Goal: Information Seeking & Learning: Learn about a topic

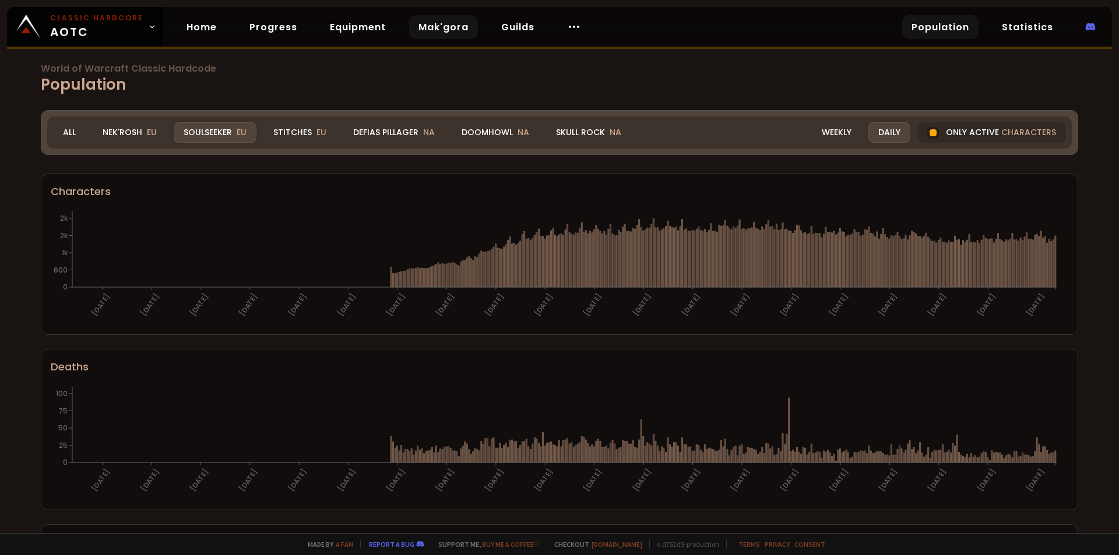
click at [453, 30] on link "Mak'gora" at bounding box center [443, 27] width 69 height 24
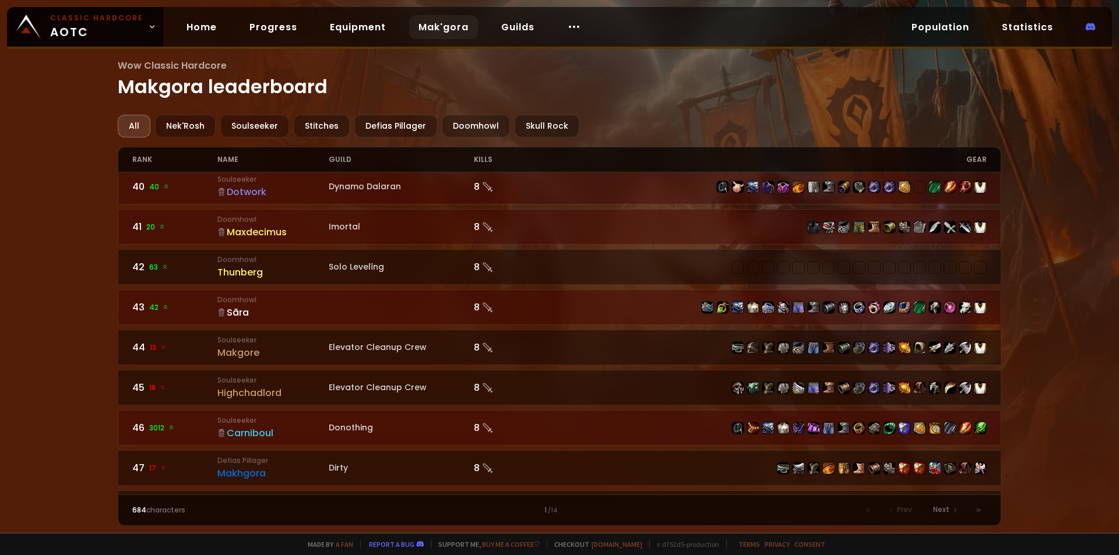
scroll to position [1693, 0]
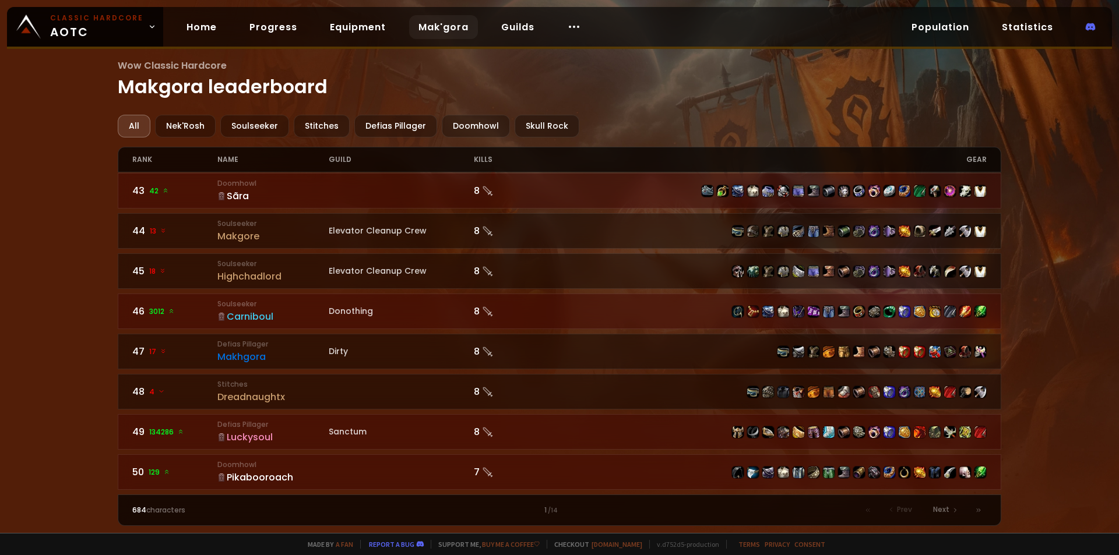
click at [269, 480] on div "Pikabooroach" at bounding box center [272, 477] width 111 height 15
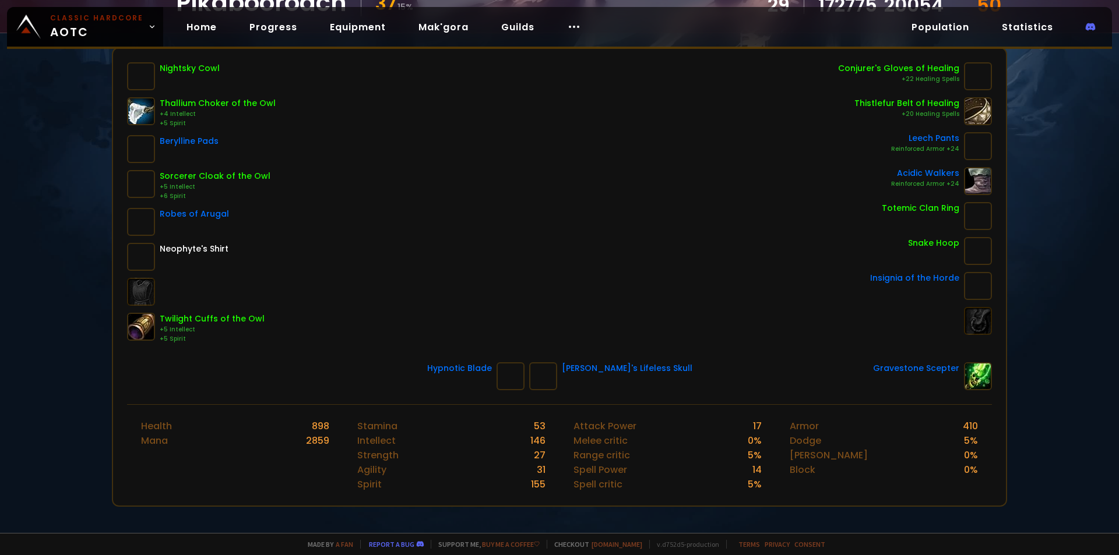
scroll to position [175, 0]
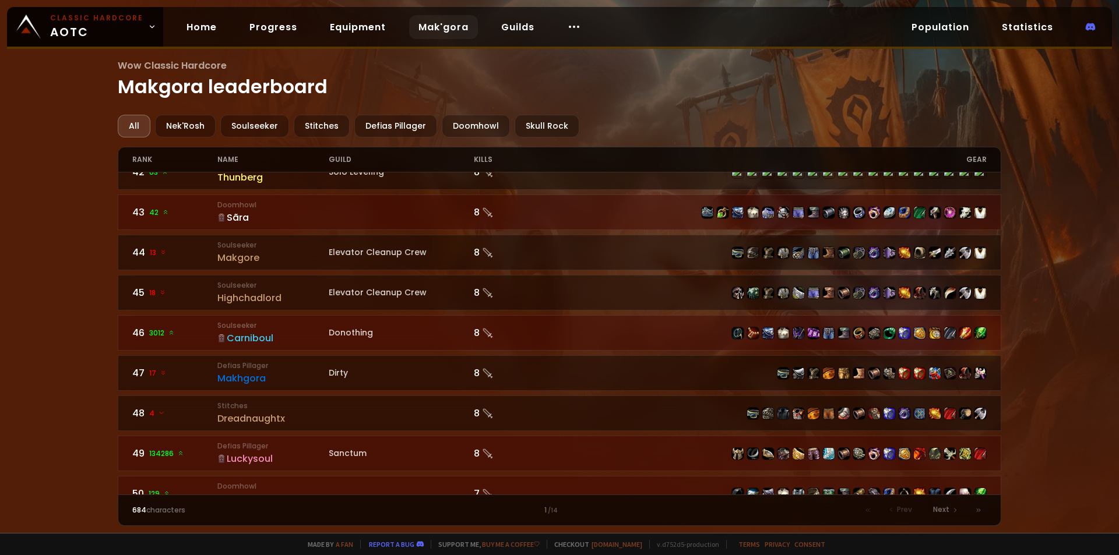
scroll to position [1693, 0]
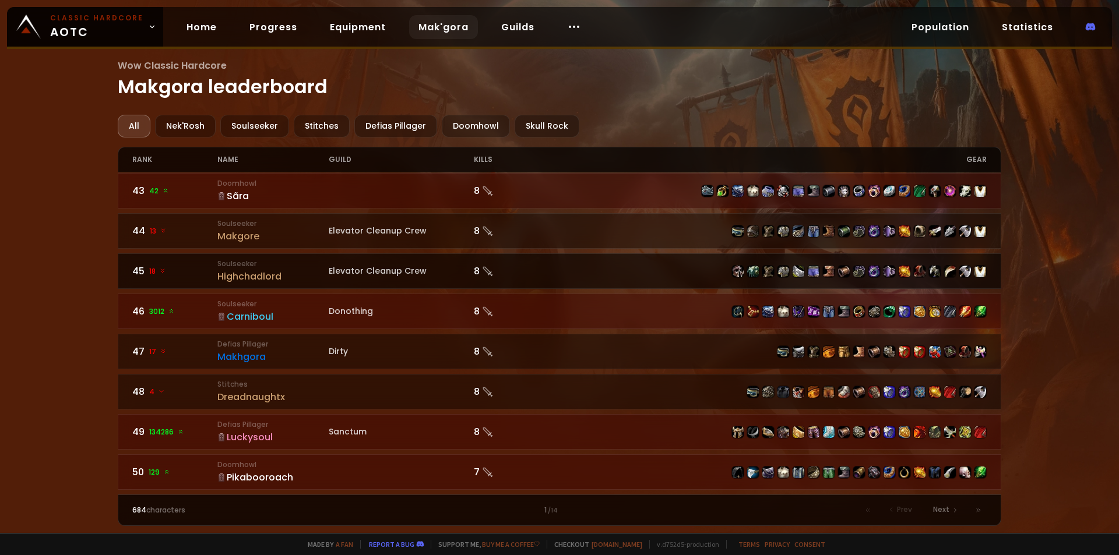
click at [245, 274] on div "Highchadlord" at bounding box center [272, 276] width 111 height 15
